Goal: Communication & Community: Share content

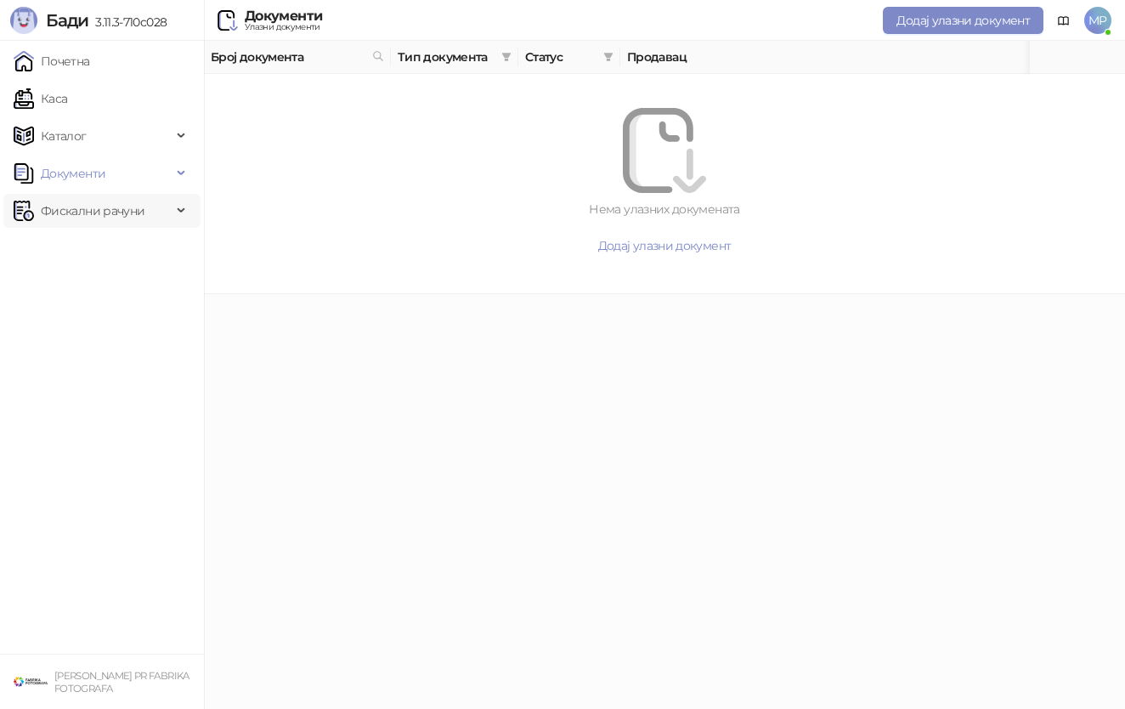
click at [140, 204] on span "Фискални рачуни" at bounding box center [93, 211] width 104 height 34
click at [117, 246] on link "Издати рачуни" at bounding box center [77, 248] width 114 height 34
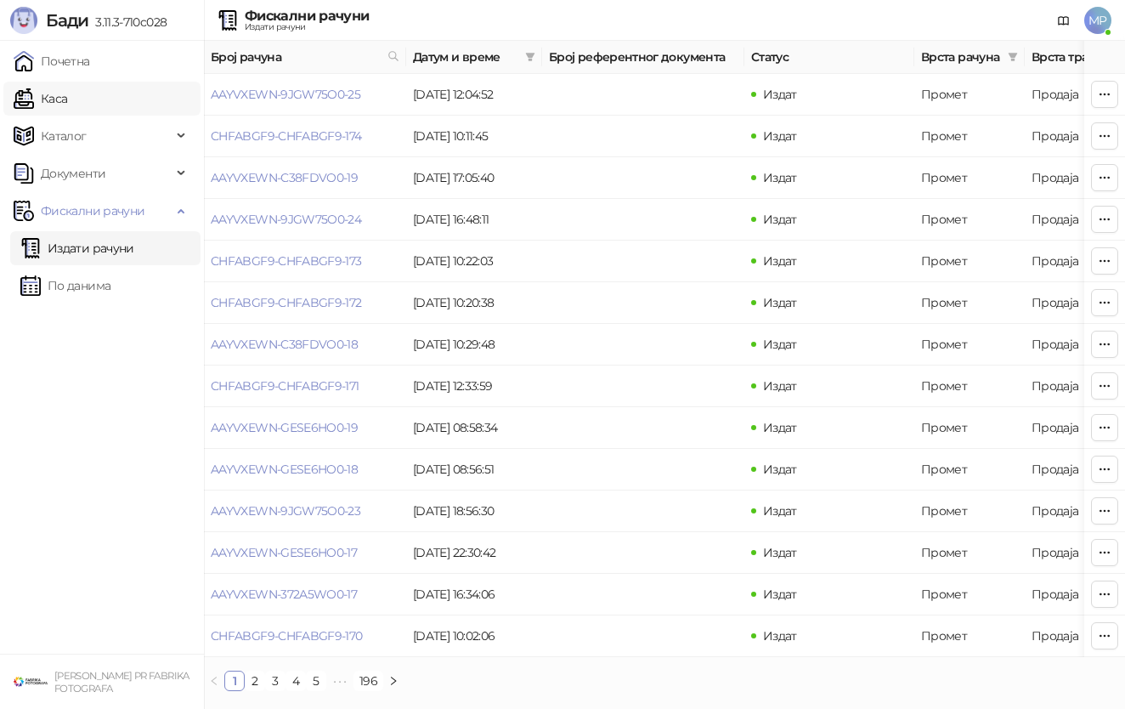
click at [67, 111] on link "Каса" at bounding box center [41, 99] width 54 height 34
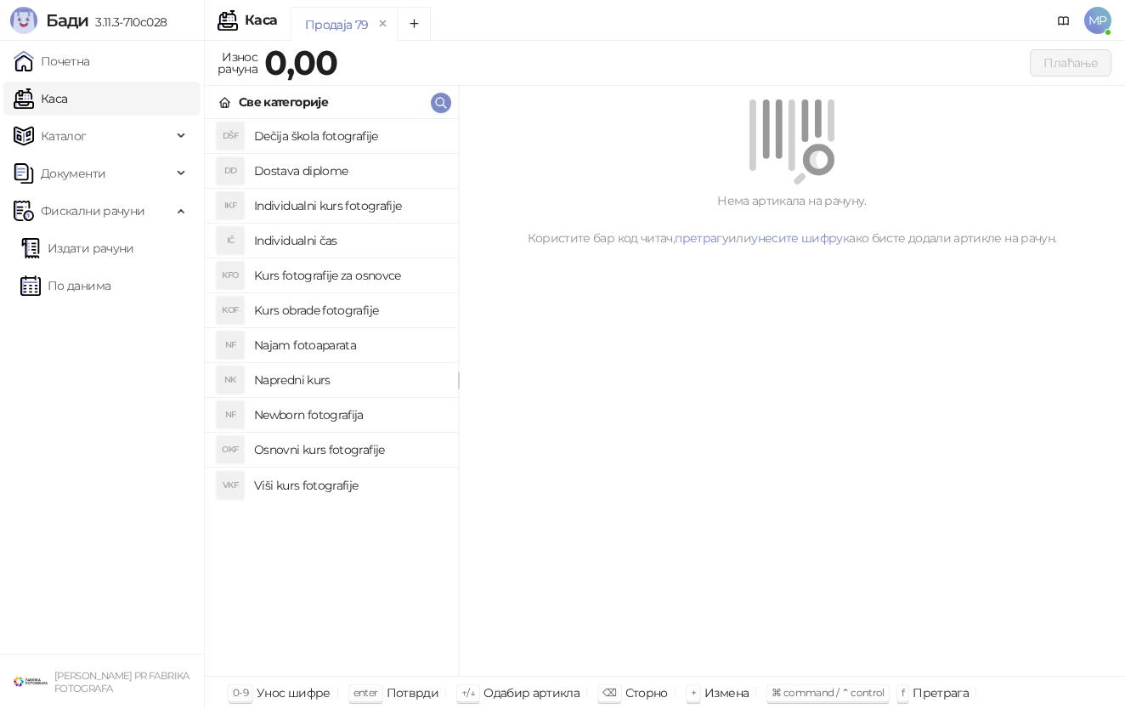
click at [377, 274] on h4 "Kurs fotografije za osnovce" at bounding box center [349, 275] width 190 height 27
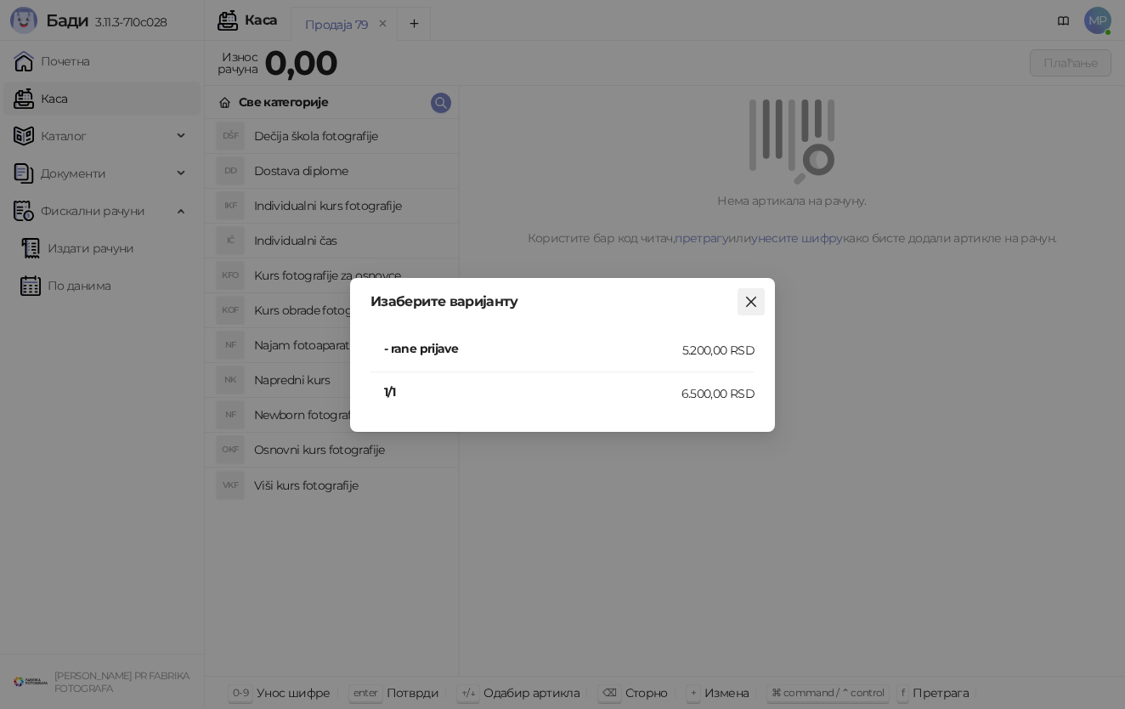
click at [750, 297] on icon "close" at bounding box center [751, 302] width 14 height 14
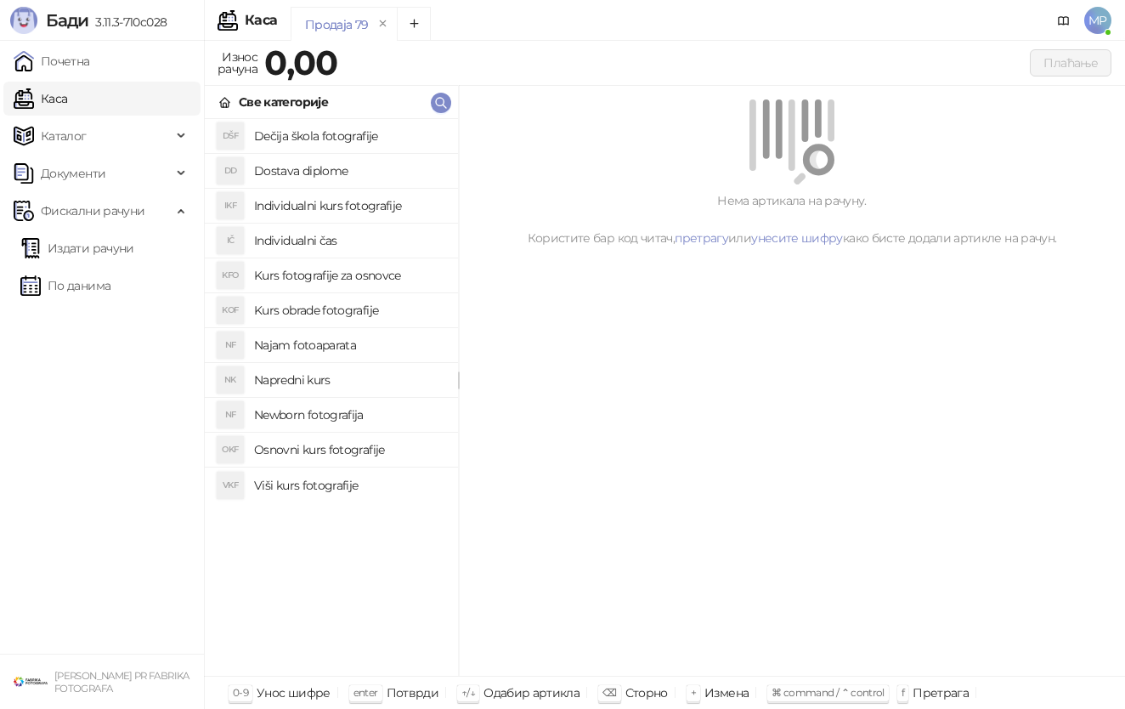
click at [374, 140] on h4 "Dečija škola fotografije" at bounding box center [349, 135] width 190 height 27
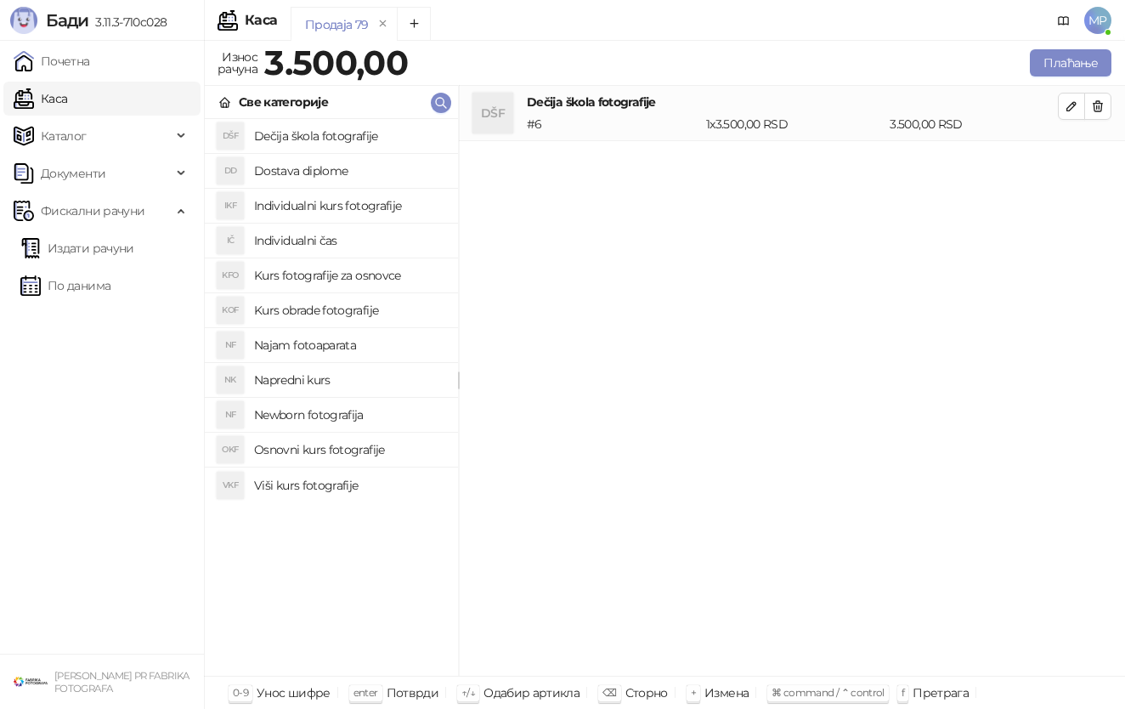
click at [323, 384] on h4 "Napredni kurs" at bounding box center [349, 379] width 190 height 27
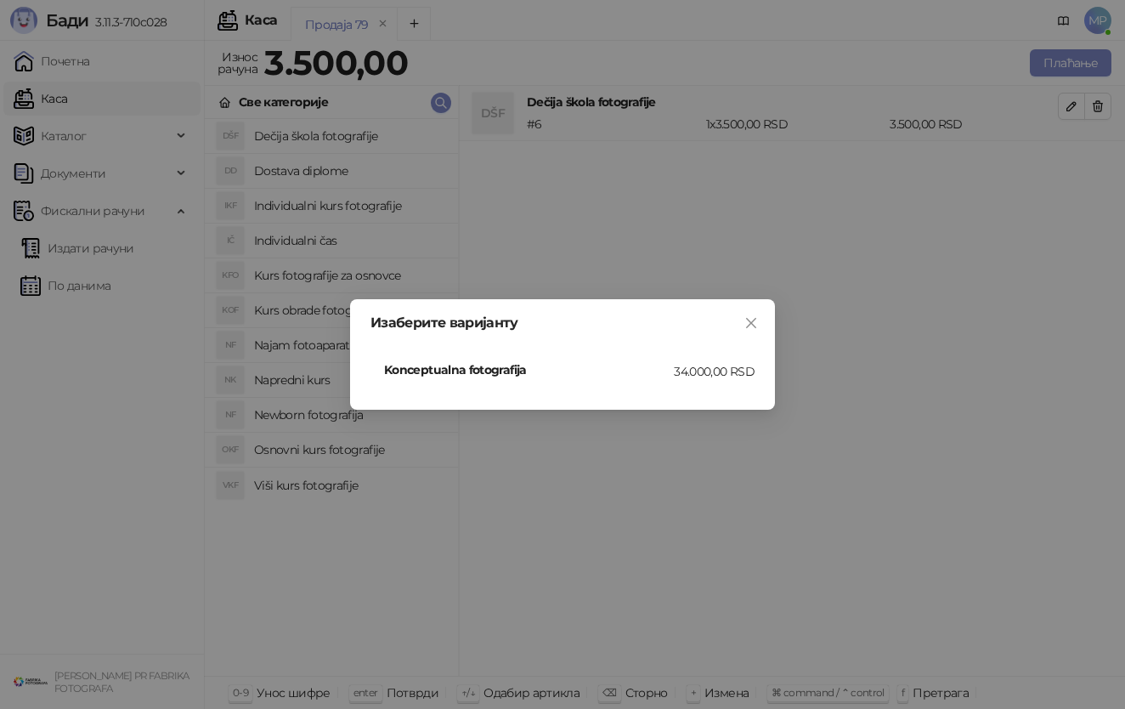
click at [323, 384] on div "Изаберите варијанту Konceptualna fotografija 34.000,00 RSD" at bounding box center [562, 354] width 1125 height 709
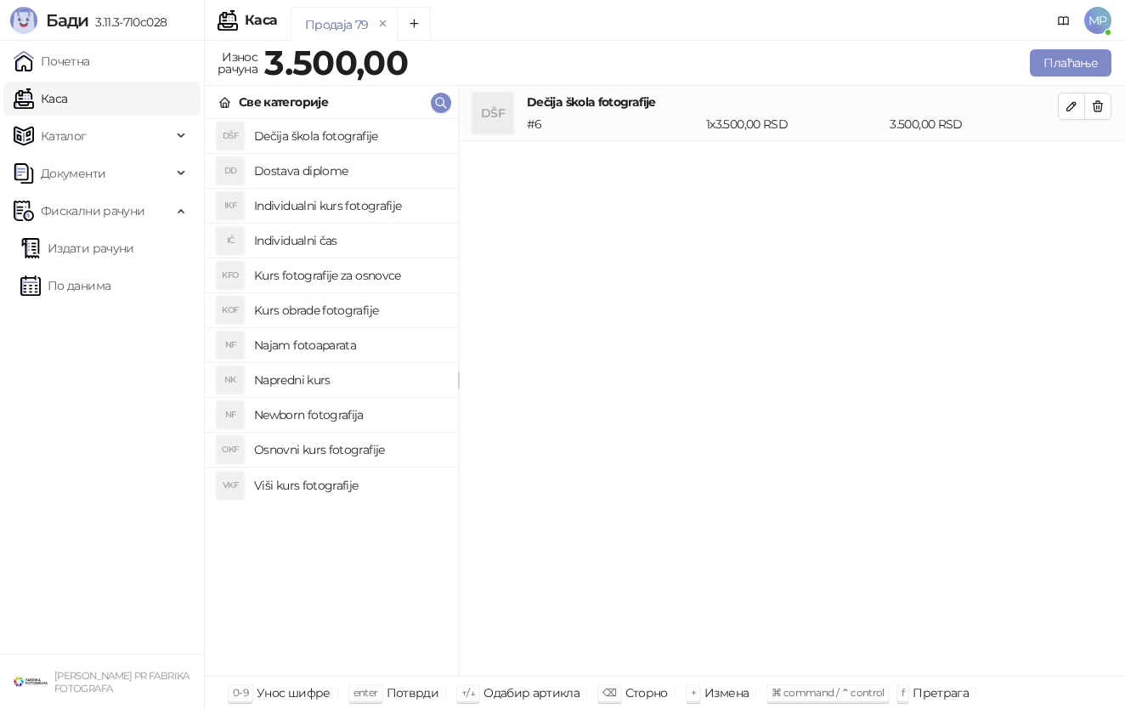
click at [357, 490] on h4 "Viši kurs fotografije" at bounding box center [349, 485] width 190 height 27
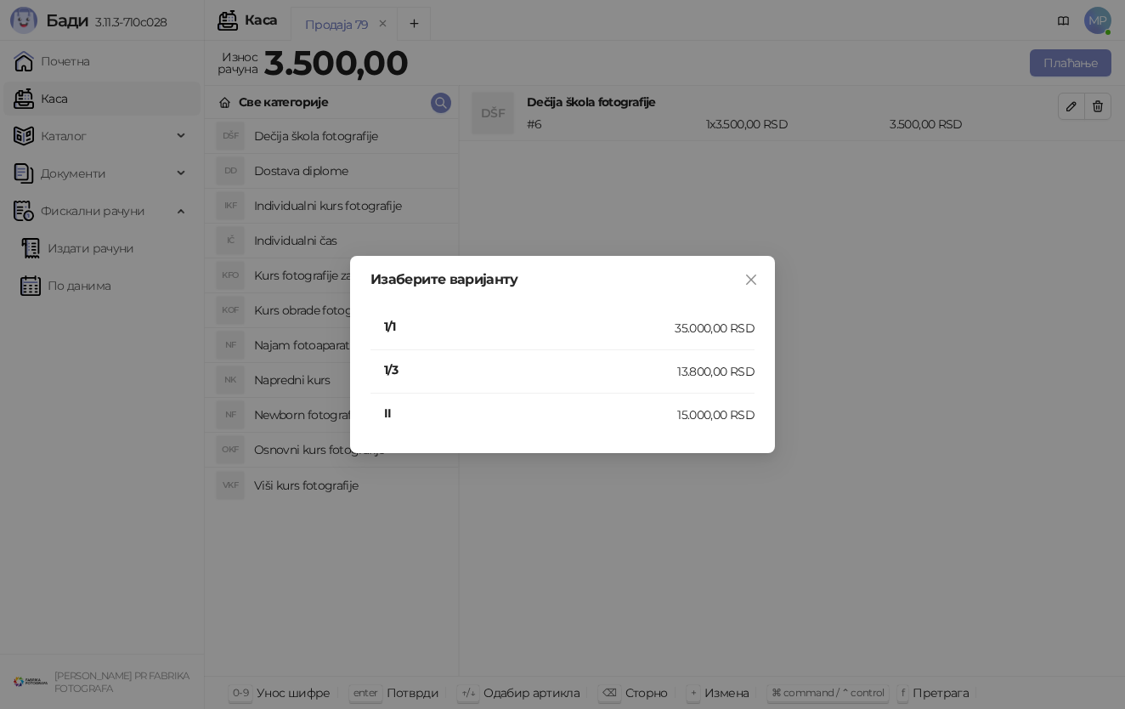
click at [357, 490] on div "Изаберите варијанту 1/1 35.000,00 RSD 1/3 13.800,00 RSD II 15.000,00 RSD" at bounding box center [562, 354] width 1125 height 709
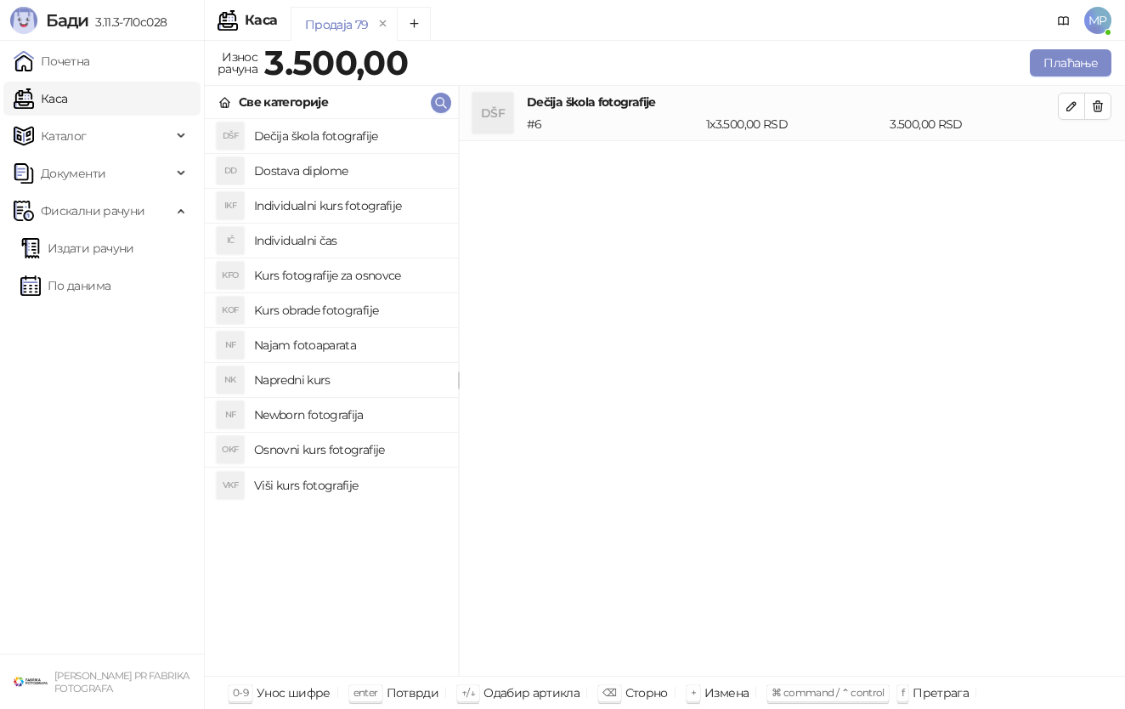
click at [355, 462] on h4 "Osnovni kurs fotografije" at bounding box center [349, 449] width 190 height 27
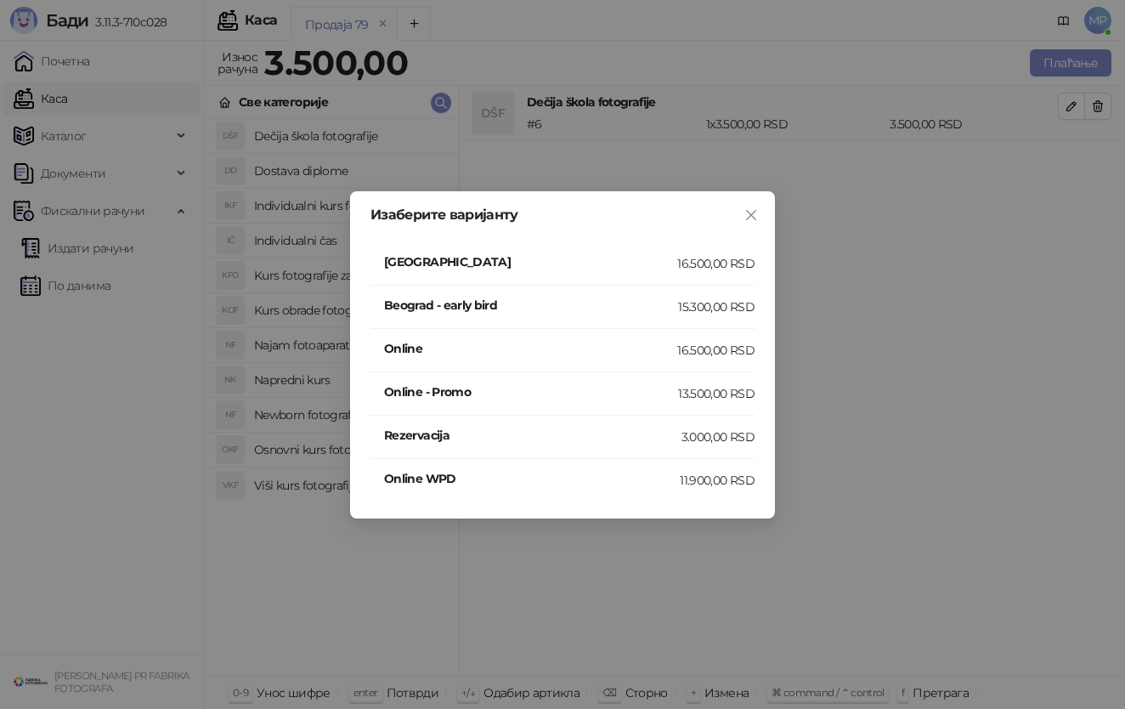
click at [269, 473] on div "Изаберите варијанту Beograd 16.500,00 RSD Beograd - early bird 15.300,00 RSD On…" at bounding box center [562, 354] width 1125 height 709
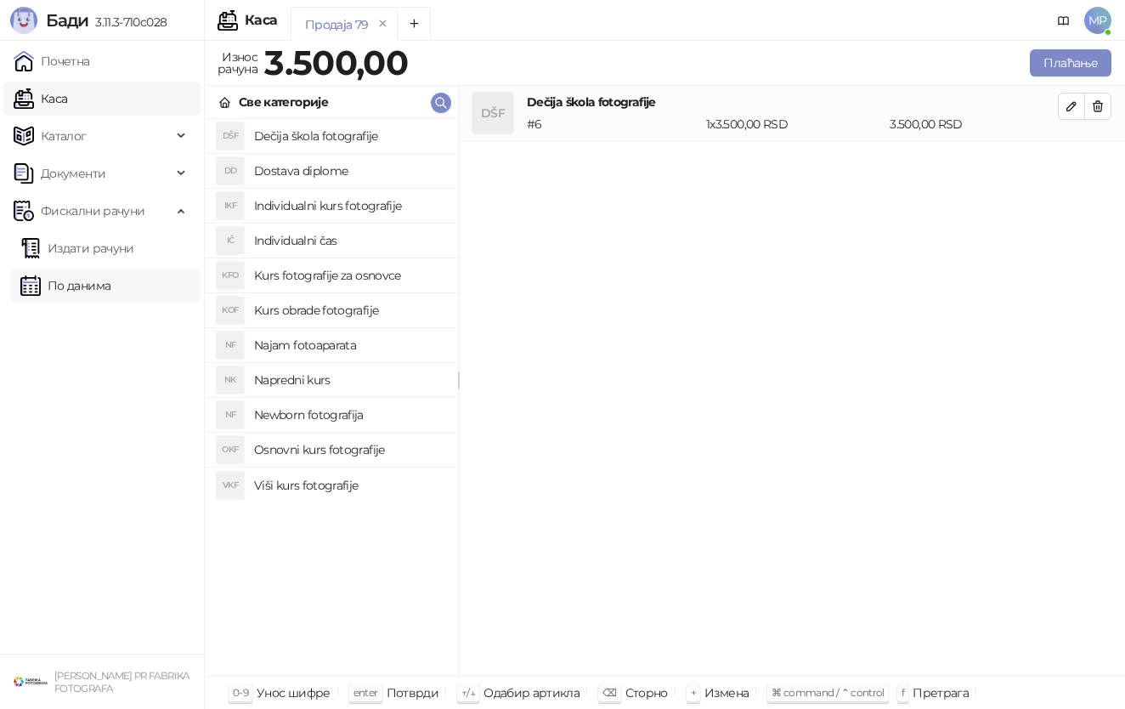
click at [110, 296] on link "По данима" at bounding box center [65, 286] width 90 height 34
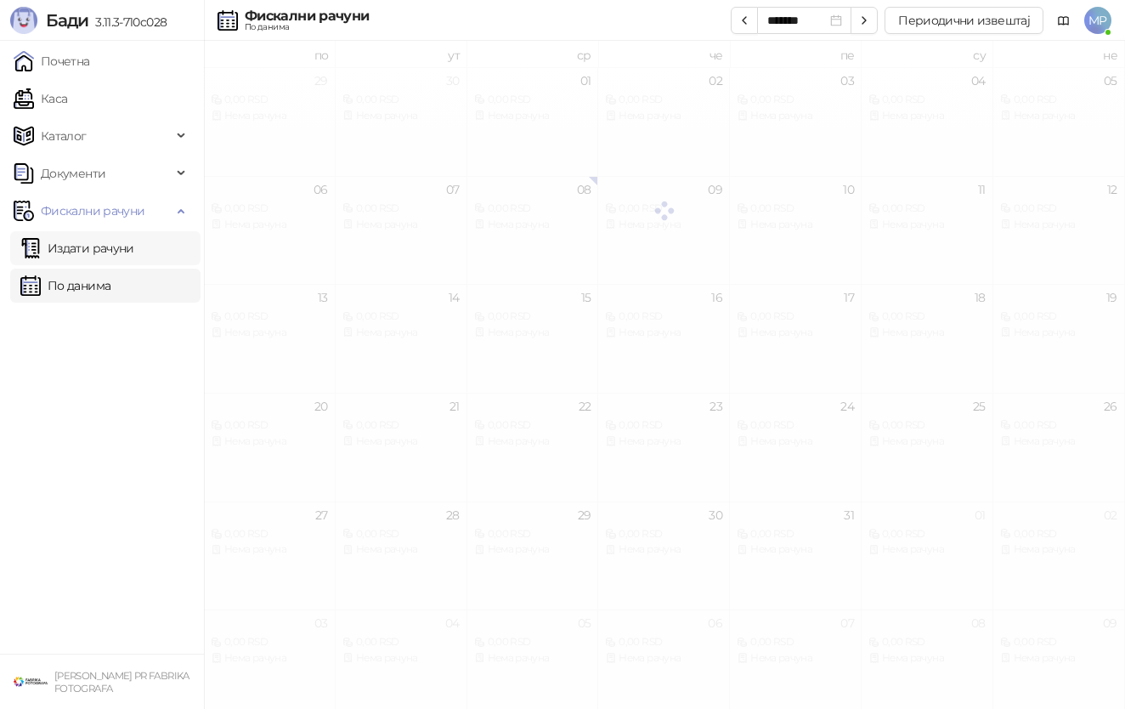
click at [134, 256] on link "Издати рачуни" at bounding box center [77, 248] width 114 height 34
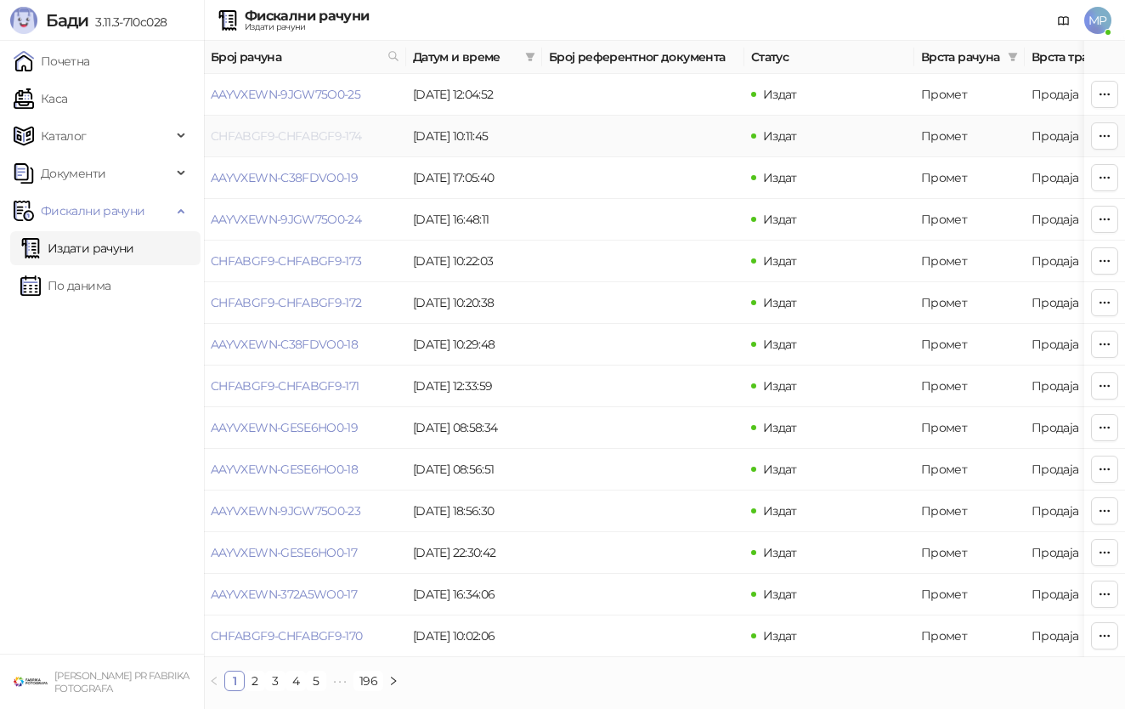
click at [304, 138] on link "CHFABGF9-CHFABGF9-174" at bounding box center [286, 135] width 151 height 15
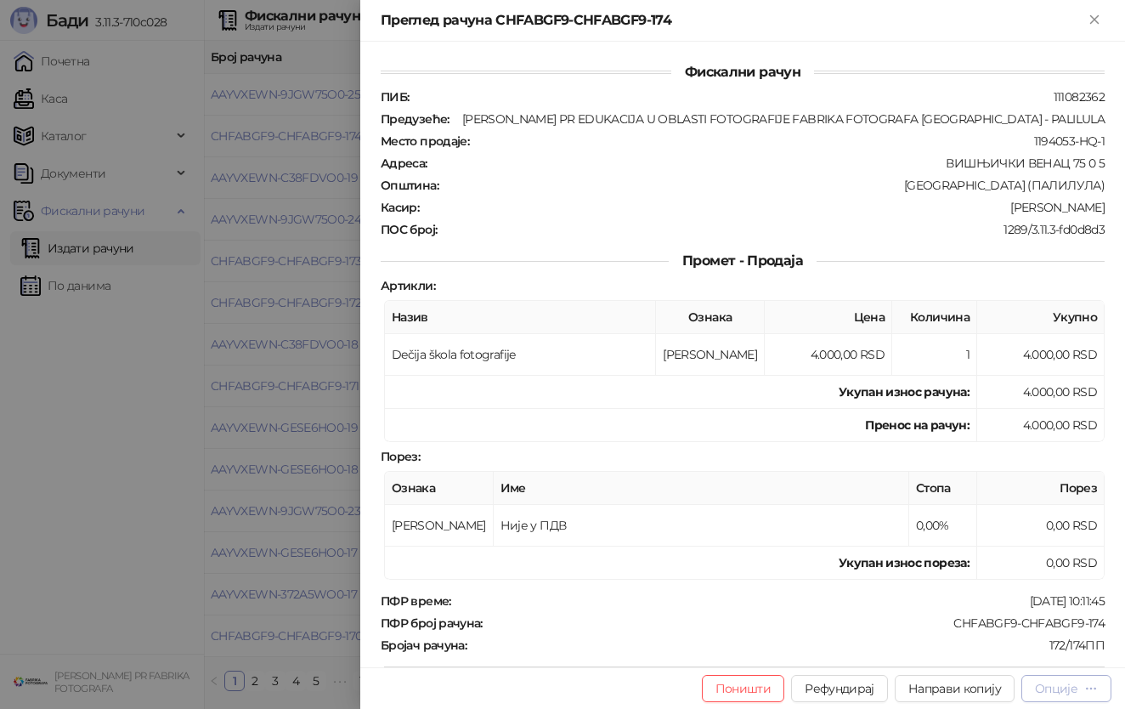
click at [1087, 696] on div "button" at bounding box center [1091, 688] width 14 height 16
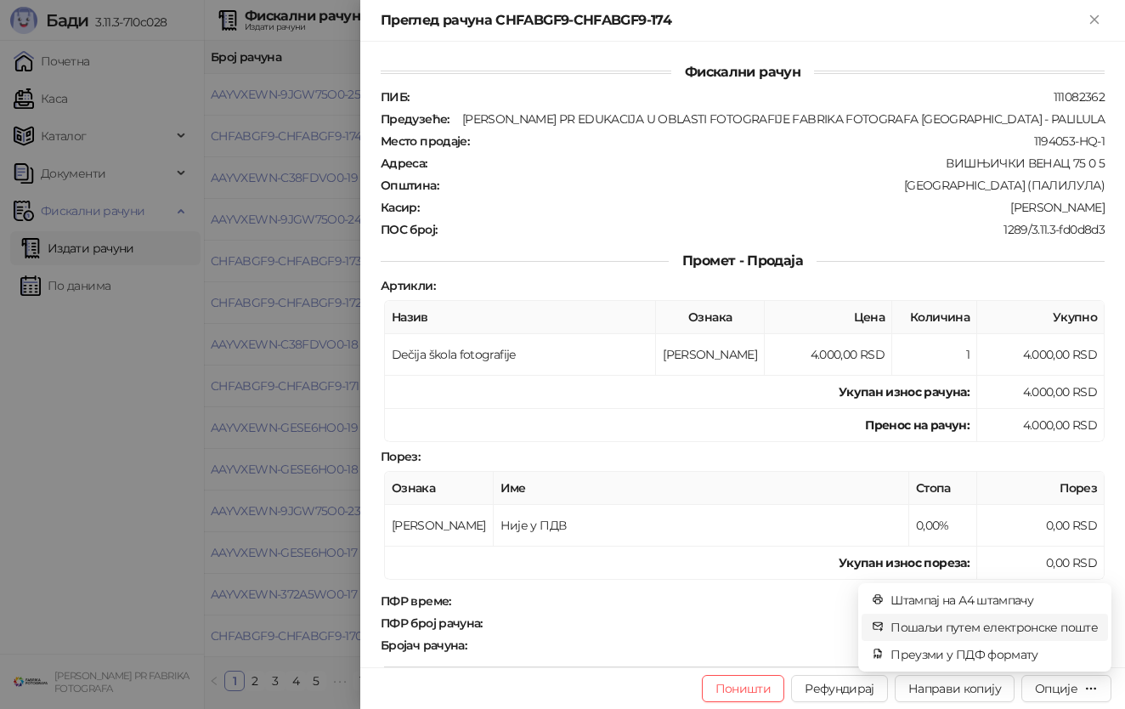
click at [1015, 626] on span "Пошаљи путем електронске поште" at bounding box center [994, 627] width 207 height 19
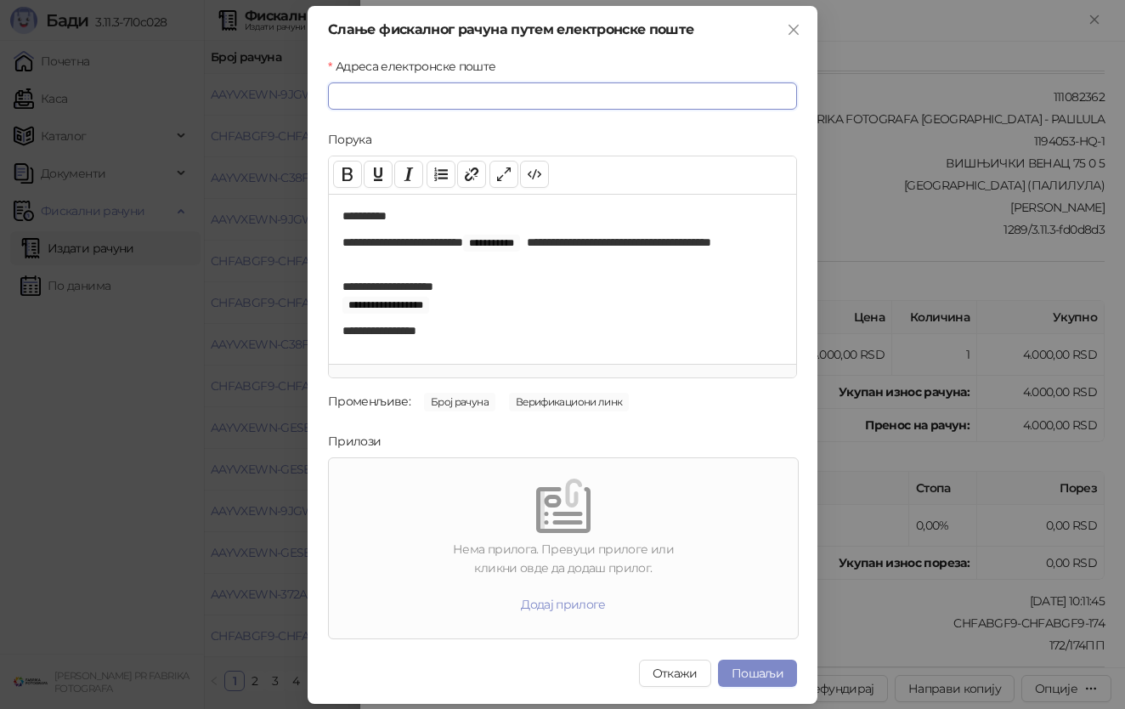
click at [526, 100] on input "Адреса електронске поште" at bounding box center [562, 95] width 469 height 27
paste input "**********"
type input "**********"
click at [468, 262] on p "**********" at bounding box center [562, 252] width 440 height 36
click at [472, 273] on div "**********" at bounding box center [562, 279] width 467 height 170
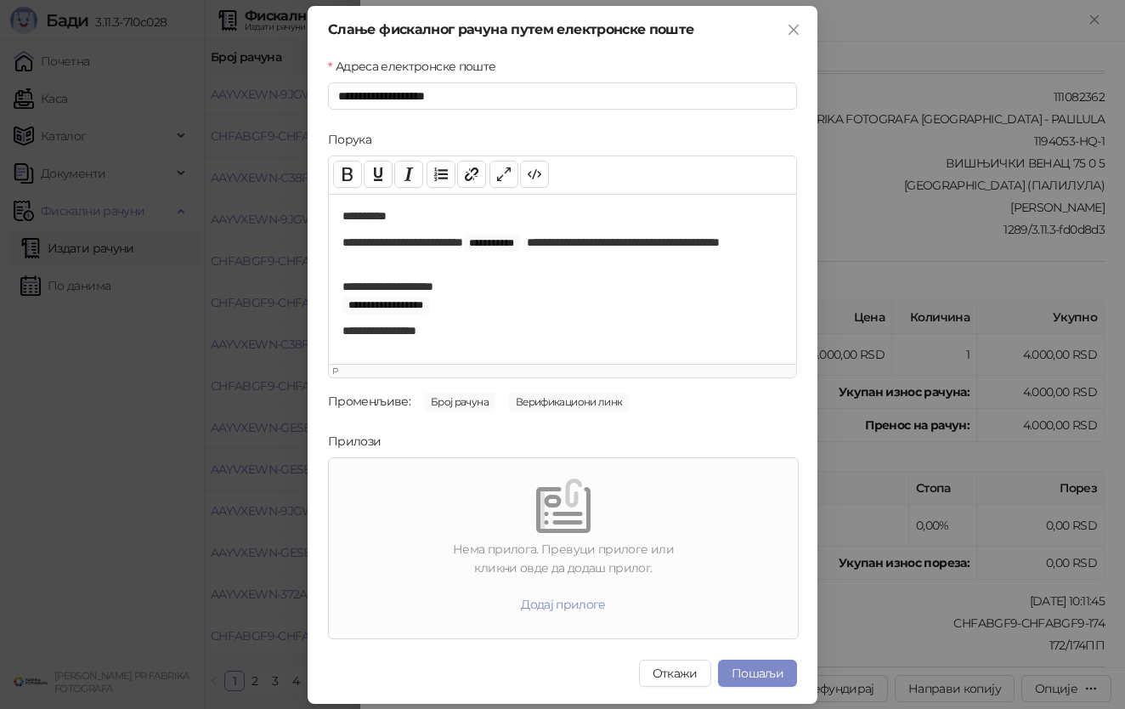
click at [473, 262] on p "**********" at bounding box center [562, 252] width 440 height 36
click at [735, 667] on button "Пошаљи" at bounding box center [757, 672] width 79 height 27
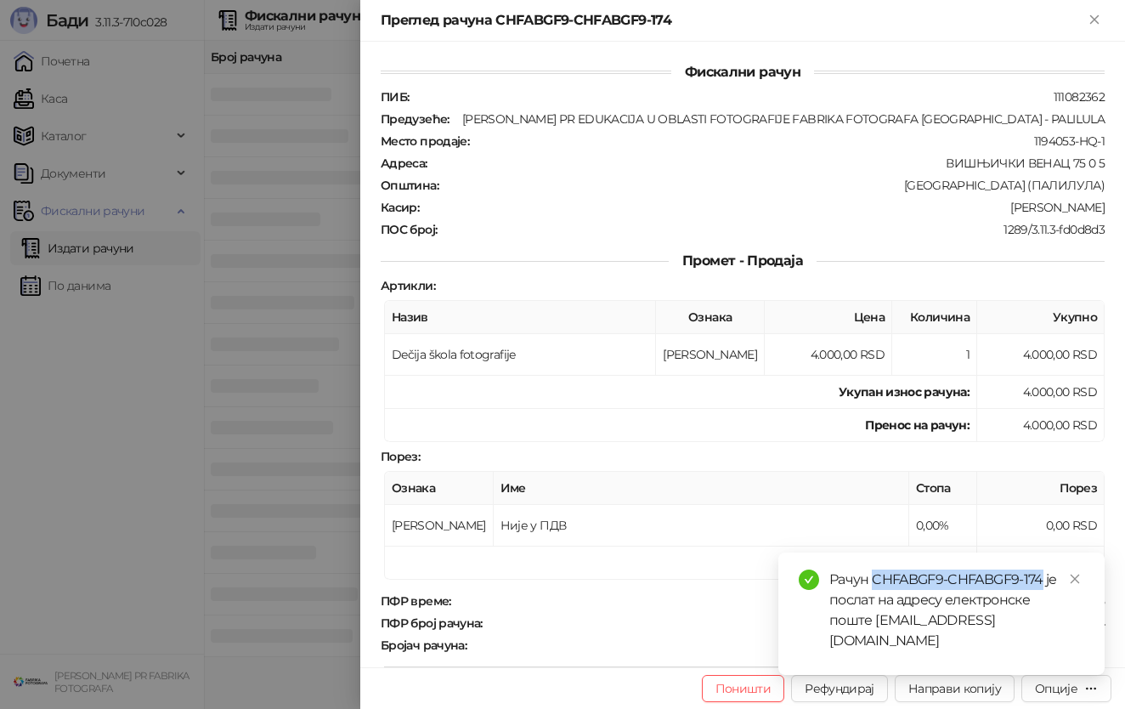
drag, startPoint x: 874, startPoint y: 597, endPoint x: 1044, endPoint y: 594, distance: 169.1
click at [1044, 594] on div "Рачун CHFABGF9-CHFABGF9-174 је послат на адресу електронске поште pampursita@gm…" at bounding box center [956, 610] width 255 height 82
copy div "CHFABGF9-CHFABGF9-174"
